Goal: Task Accomplishment & Management: Manage account settings

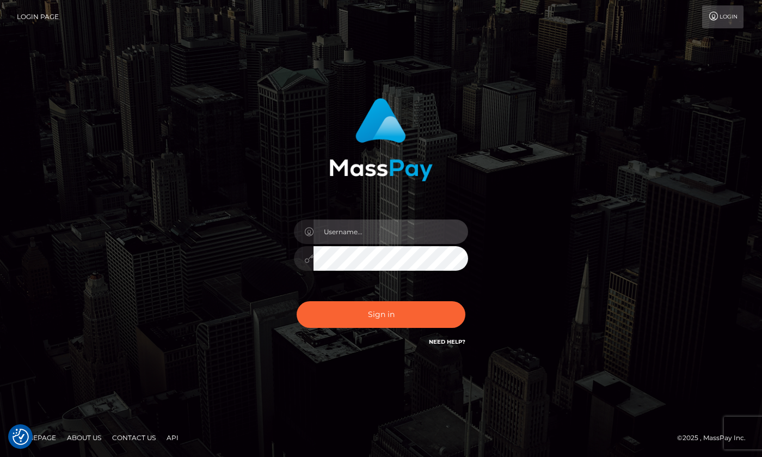
type input "hello.feetfinder"
click at [408, 237] on input "hello.feetfinder" at bounding box center [391, 231] width 155 height 24
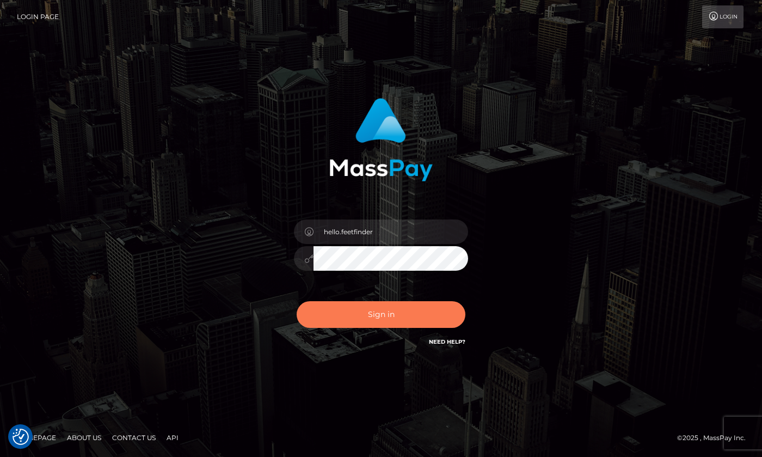
click at [408, 318] on button "Sign in" at bounding box center [381, 314] width 169 height 27
type input "hello.feetfinder"
click at [384, 318] on button "Sign in" at bounding box center [381, 314] width 169 height 27
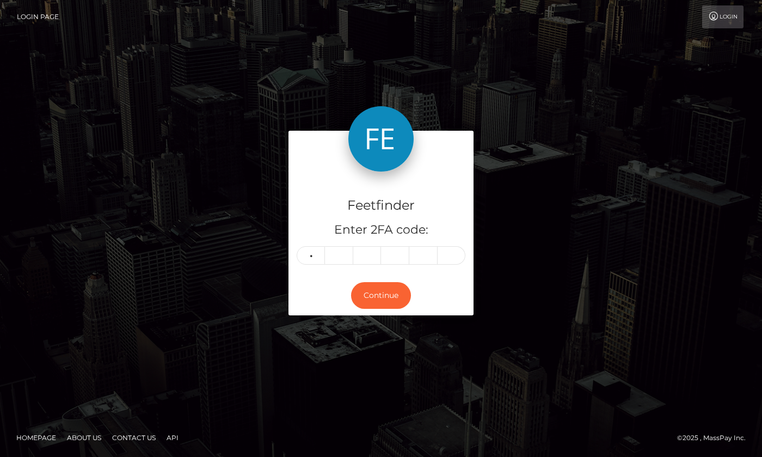
type input "5"
type input "3"
type input "4"
type input "6"
type input "9"
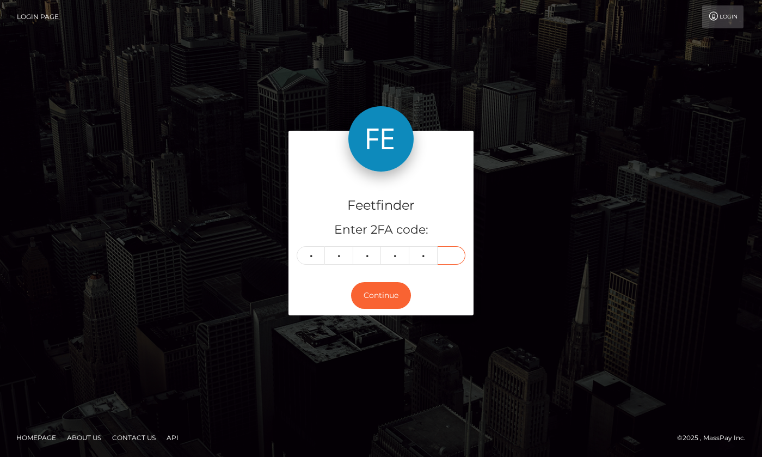
type input "7"
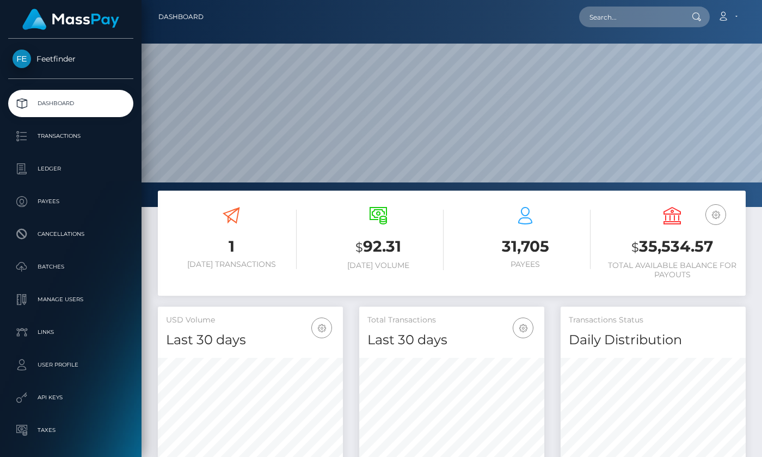
scroll to position [193, 185]
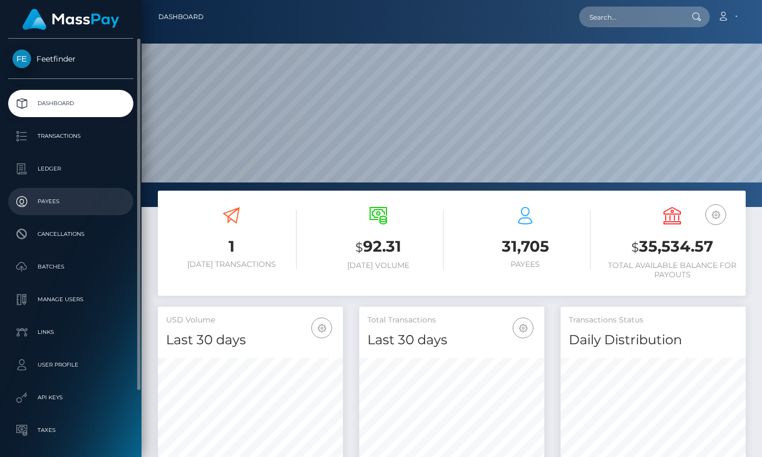
click at [54, 202] on p "Payees" at bounding box center [71, 201] width 116 height 16
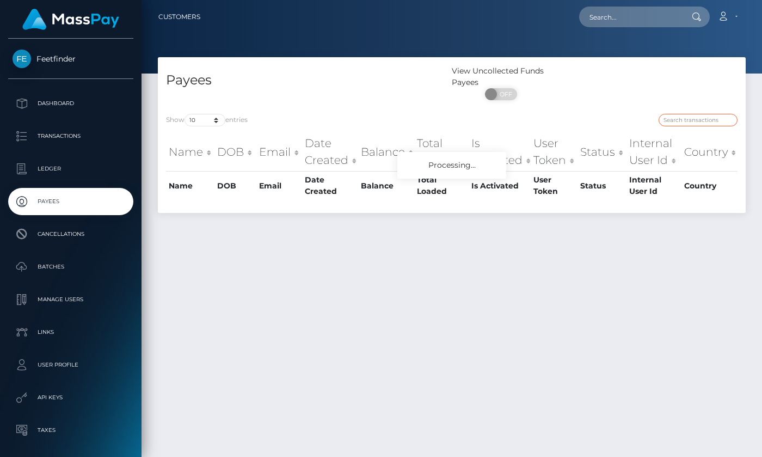
click at [702, 119] on input "search" at bounding box center [698, 120] width 79 height 13
paste input "c44b5da7-7e9a-11f0-8023-0266f44cc279"
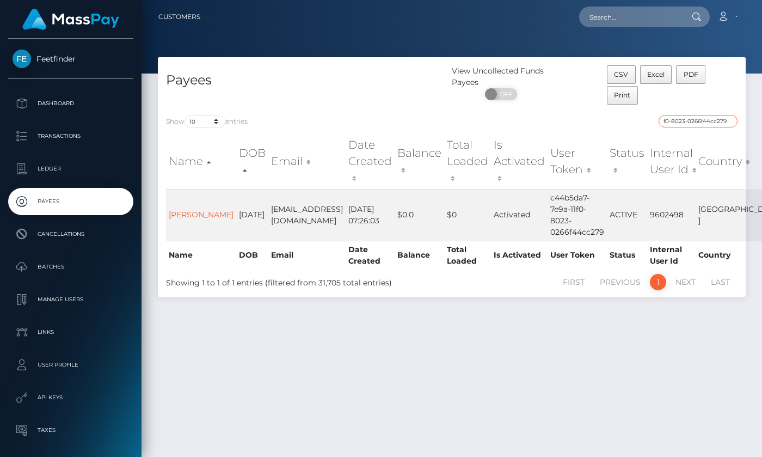
type input "c44b5da7-7e9a-11f0-8023-0266f44cc279"
